Goal: Information Seeking & Learning: Understand process/instructions

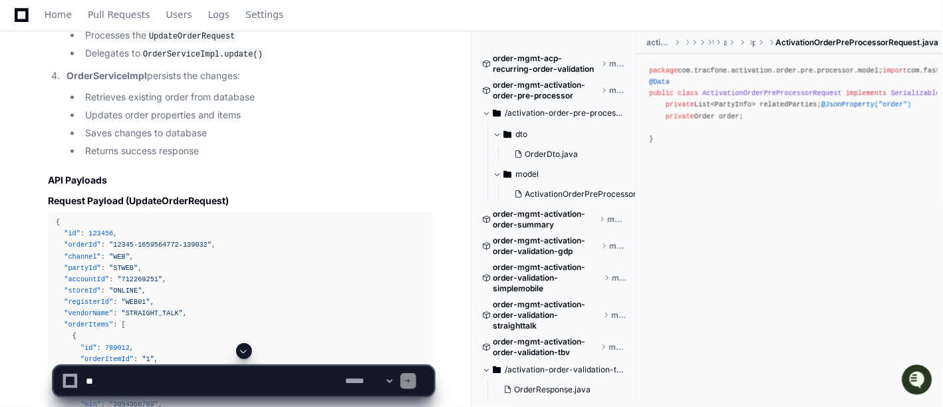
scroll to position [22315, 0]
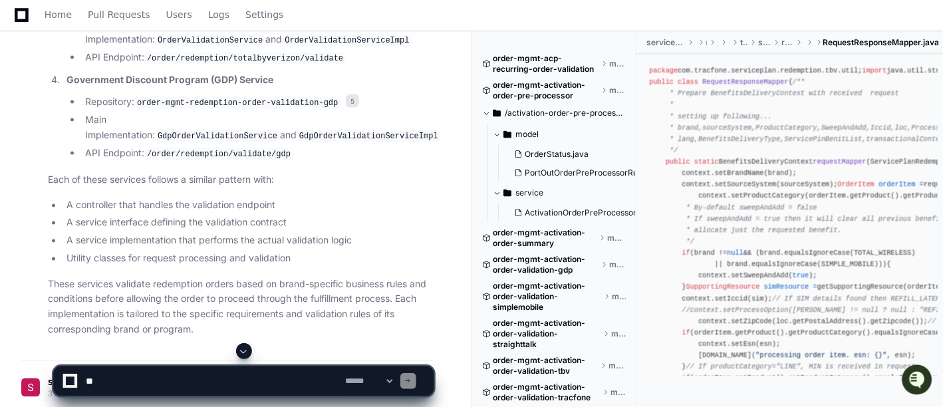
scroll to position [2595, 0]
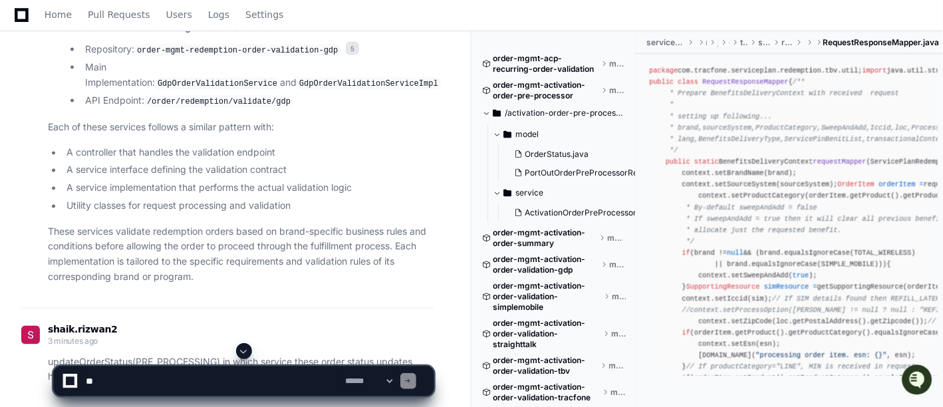
click at [244, 352] on span at bounding box center [244, 351] width 11 height 11
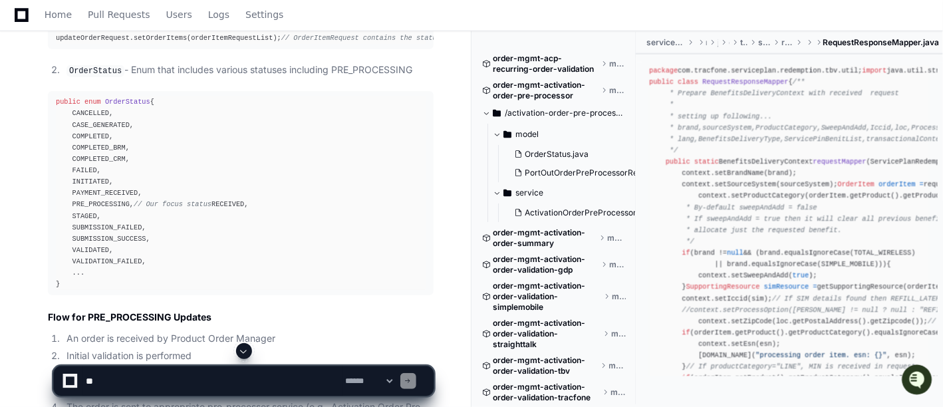
scroll to position [4182, 0]
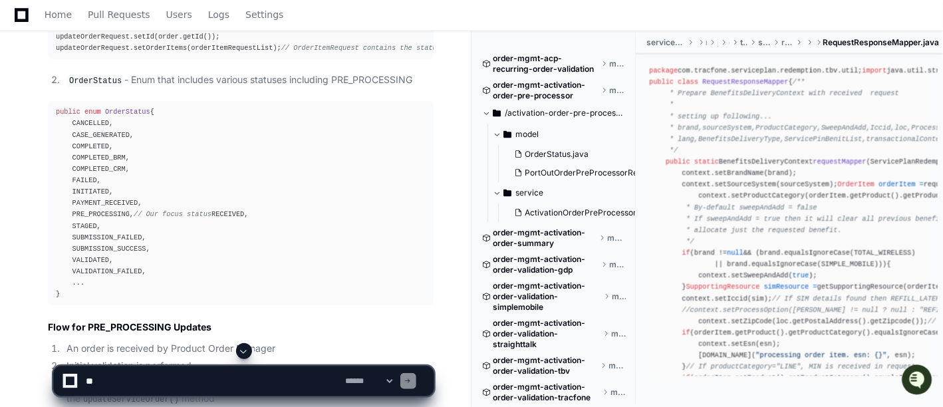
click at [117, 108] on span "OrderStatus" at bounding box center [127, 112] width 45 height 8
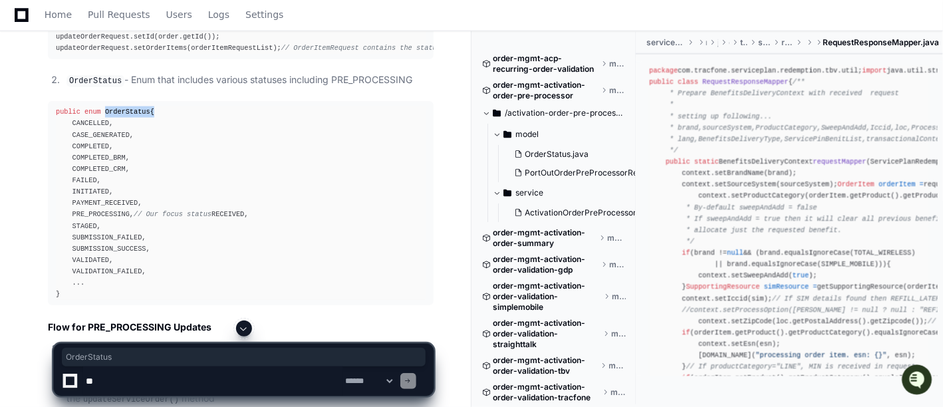
click at [117, 108] on span "OrderStatus" at bounding box center [127, 112] width 45 height 8
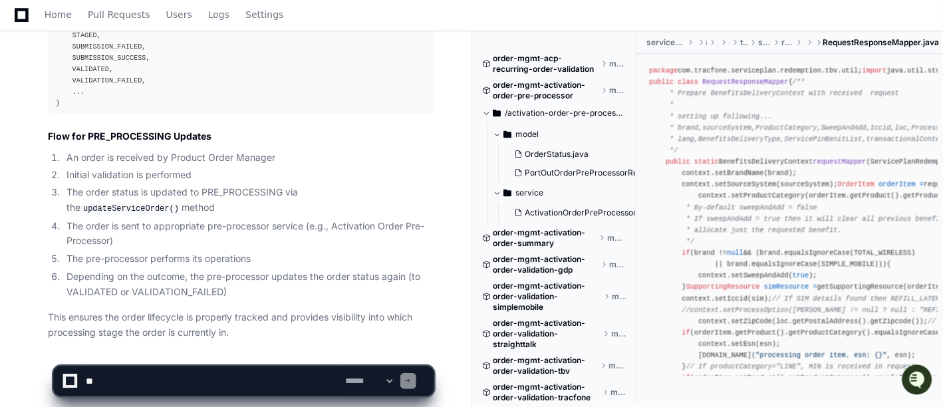
click at [182, 203] on code "updateServiceOrder()" at bounding box center [130, 209] width 101 height 12
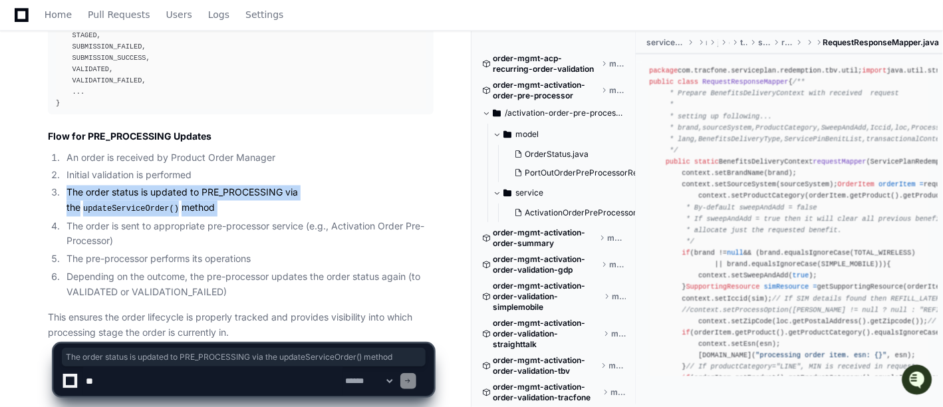
click at [182, 203] on code "updateServiceOrder()" at bounding box center [130, 209] width 101 height 12
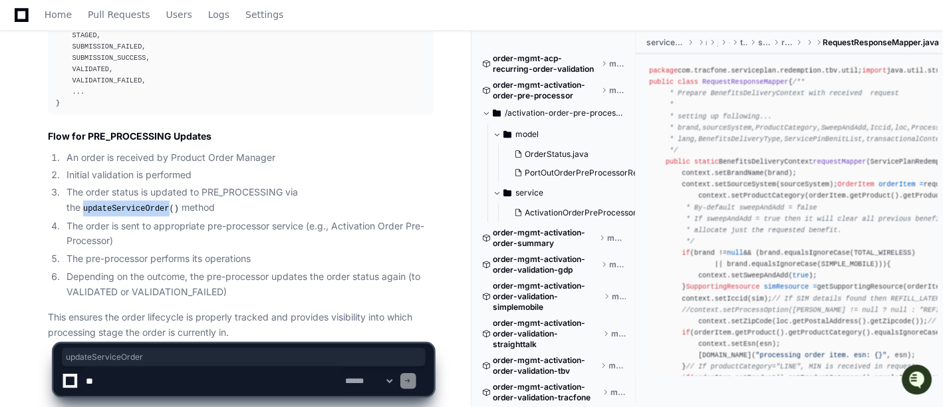
click at [182, 203] on code "updateServiceOrder()" at bounding box center [130, 209] width 101 height 12
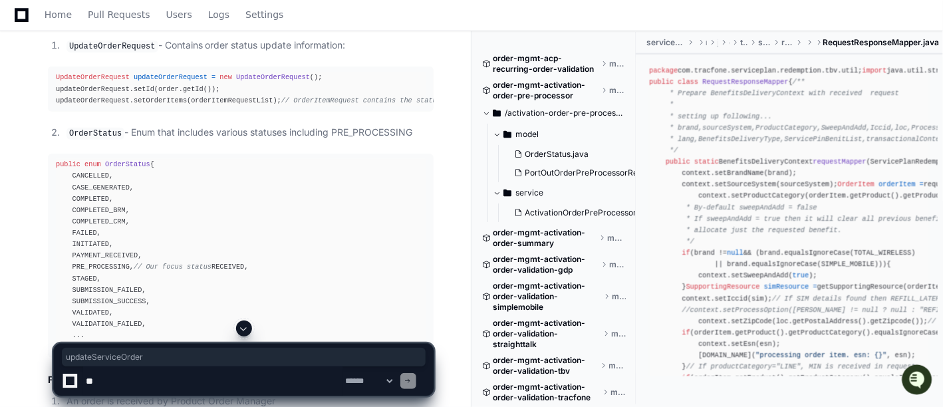
scroll to position [4130, 0]
click at [130, 160] on span "OrderStatus" at bounding box center [127, 164] width 45 height 8
drag, startPoint x: 70, startPoint y: 216, endPoint x: 125, endPoint y: 215, distance: 55.2
click at [125, 215] on div "public enum OrderStatus { CANCELLED, CASE_GENERATED, COMPLETED, COMPLETED_BRM, …" at bounding box center [241, 254] width 370 height 193
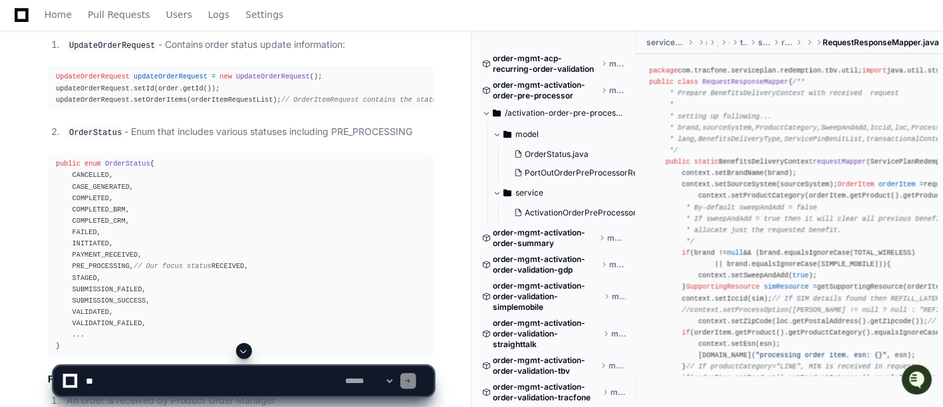
click at [192, 223] on div "public enum OrderStatus { CANCELLED, CASE_GENERATED, COMPLETED, COMPLETED_BRM, …" at bounding box center [241, 254] width 370 height 193
click at [129, 160] on span "OrderStatus" at bounding box center [127, 164] width 45 height 8
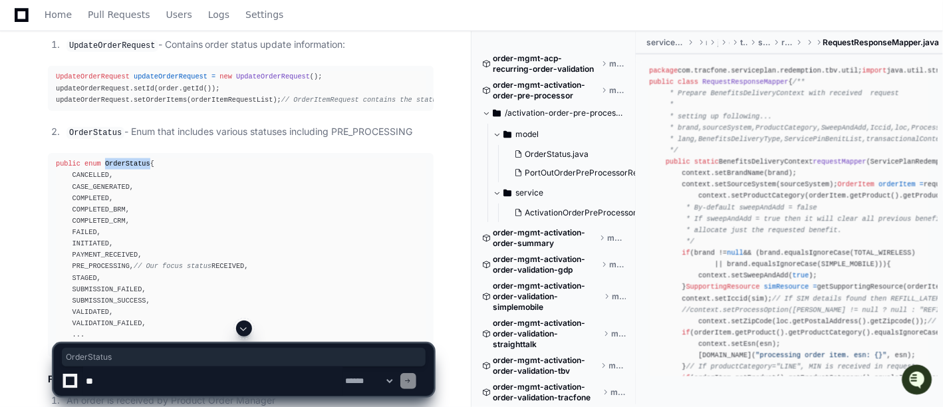
click at [129, 160] on span "OrderStatus" at bounding box center [127, 164] width 45 height 8
copy span "OrderStatus"
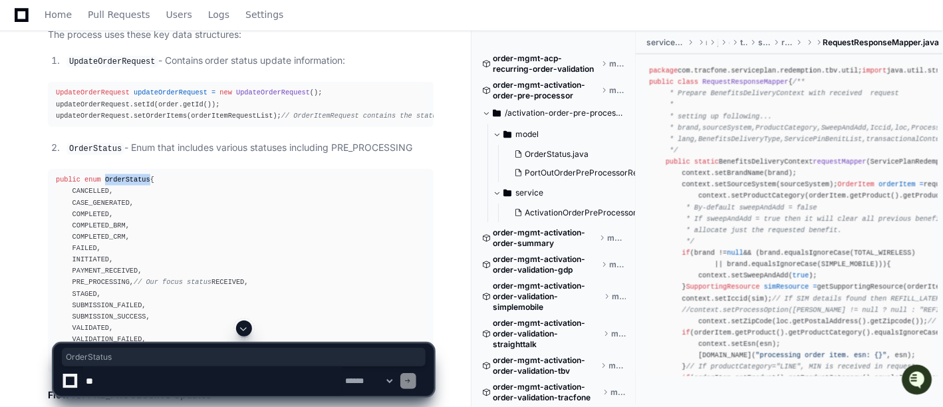
scroll to position [4118, 0]
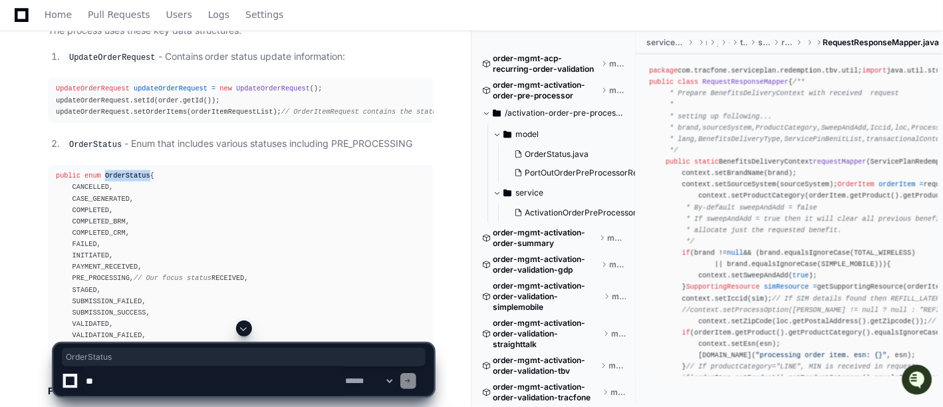
click at [130, 172] on span "OrderStatus" at bounding box center [127, 176] width 45 height 8
copy span "OrderStatus"
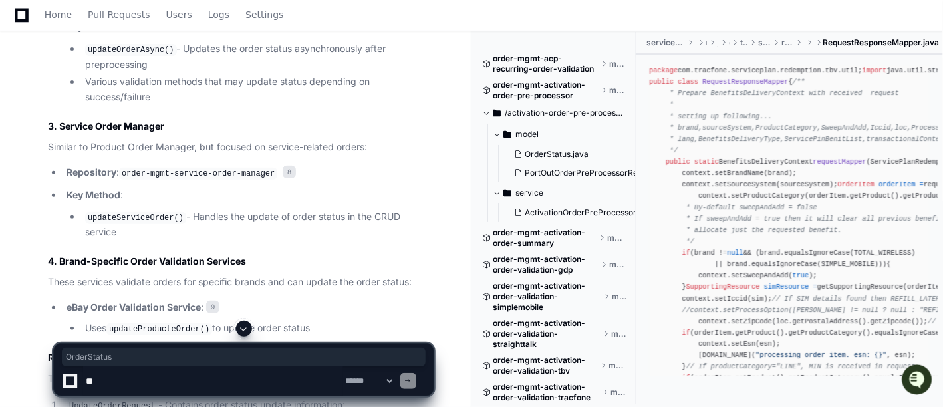
scroll to position [3700, 0]
